Goal: Transaction & Acquisition: Purchase product/service

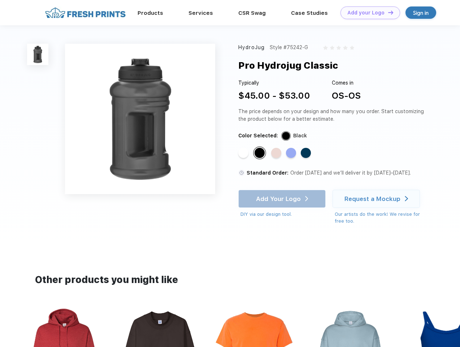
click at [367, 13] on link "Add your Logo Design Tool" at bounding box center [370, 12] width 60 height 13
click at [0, 0] on div "Design Tool" at bounding box center [0, 0] width 0 height 0
click at [387, 12] on link "Add your Logo Design Tool" at bounding box center [370, 12] width 60 height 13
click at [38, 54] on img at bounding box center [37, 54] width 21 height 21
click at [244, 153] on div "Standard Color" at bounding box center [243, 153] width 10 height 10
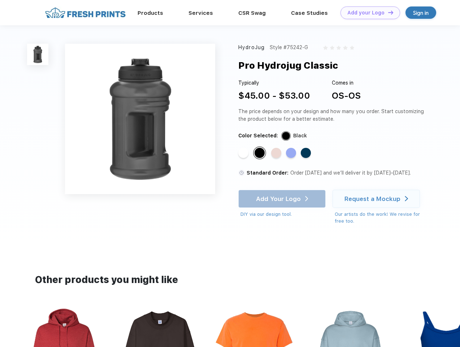
click at [260, 153] on div "Standard Color" at bounding box center [259, 153] width 10 height 10
click at [277, 153] on div "Standard Color" at bounding box center [276, 153] width 10 height 10
click at [292, 153] on div "Standard Color" at bounding box center [291, 153] width 10 height 10
click at [306, 153] on div "Standard Color" at bounding box center [306, 153] width 10 height 10
click at [283, 199] on div "Add Your Logo DIY via our design tool. Ah shoot! This product isn't up in our d…" at bounding box center [281, 203] width 87 height 28
